Goal: Information Seeking & Learning: Learn about a topic

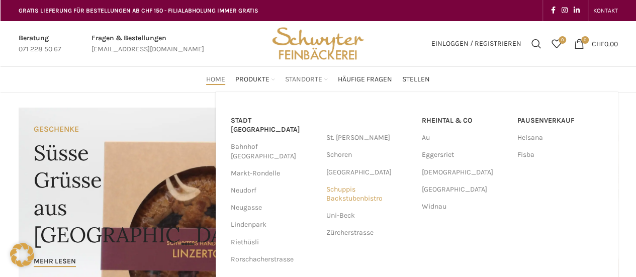
click at [351, 196] on link "Schuppis Backstubenbistro" at bounding box center [369, 194] width 86 height 26
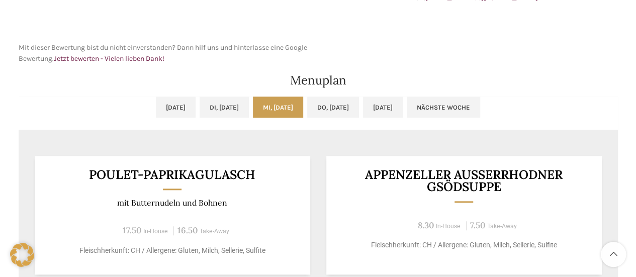
scroll to position [453, 0]
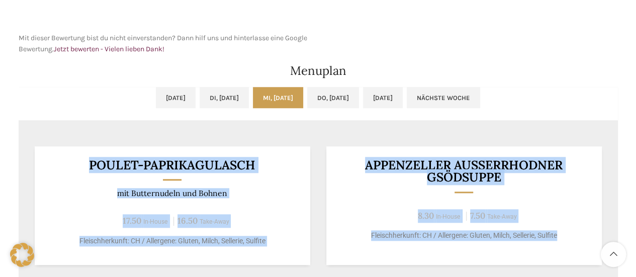
drag, startPoint x: 84, startPoint y: 160, endPoint x: 568, endPoint y: 233, distance: 490.3
click at [290, 198] on div "Poulet-Paprikagulasch mit Butternudeln und [PERSON_NAME] 17.50 In-House 16.50 T…" at bounding box center [173, 205] width 276 height 119
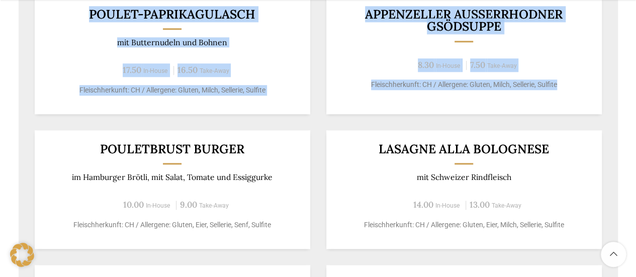
click at [308, 106] on div "Poulet-Paprikagulasch mit Butternudeln und [PERSON_NAME] 17.50 In-House 16.50 T…" at bounding box center [173, 54] width 276 height 119
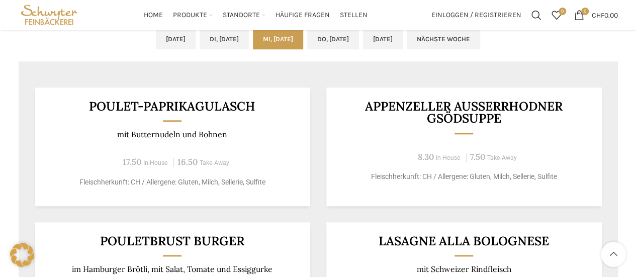
scroll to position [503, 0]
